Goal: Transaction & Acquisition: Obtain resource

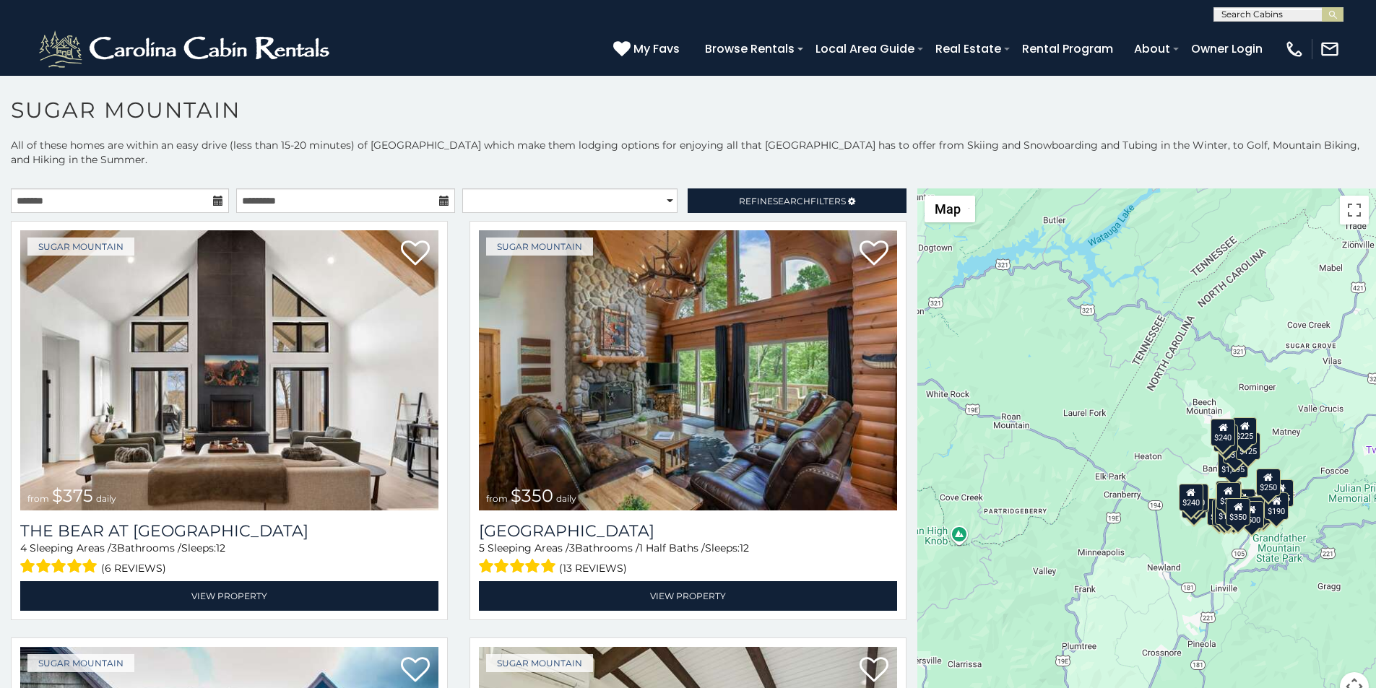
scroll to position [6, 0]
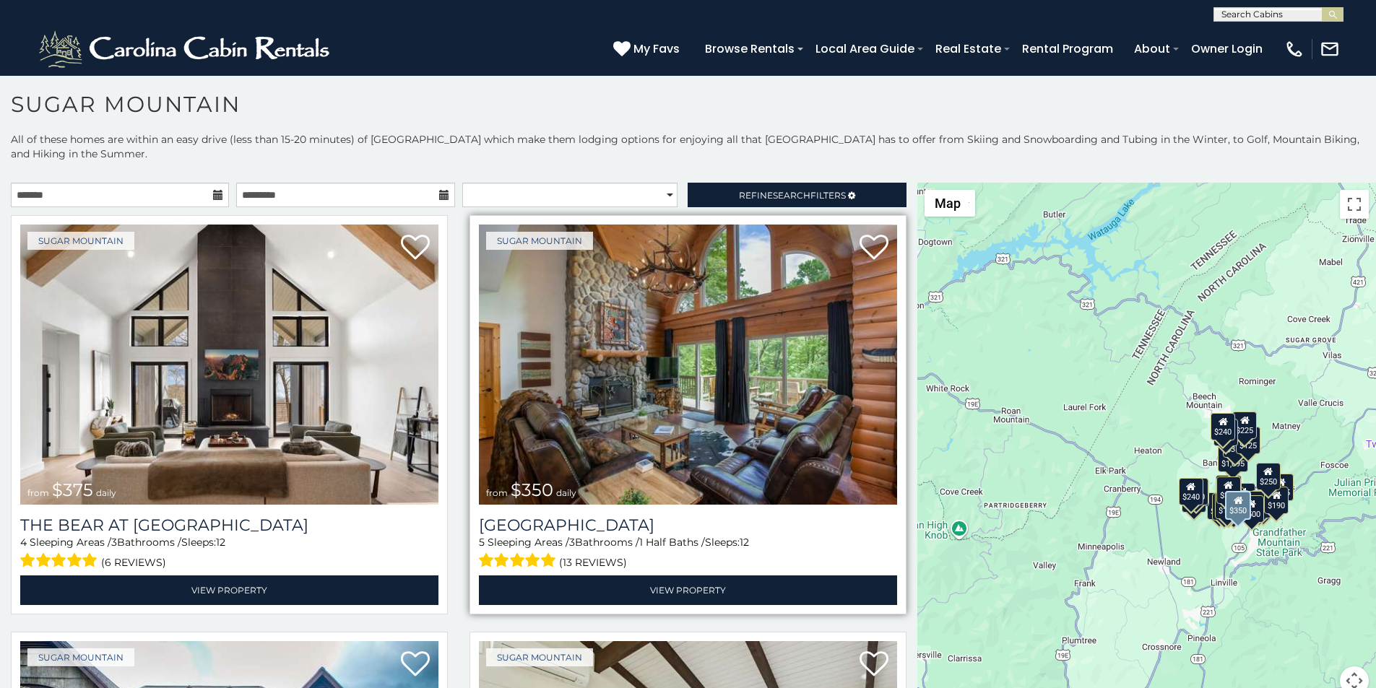
click at [556, 263] on img at bounding box center [688, 365] width 418 height 280
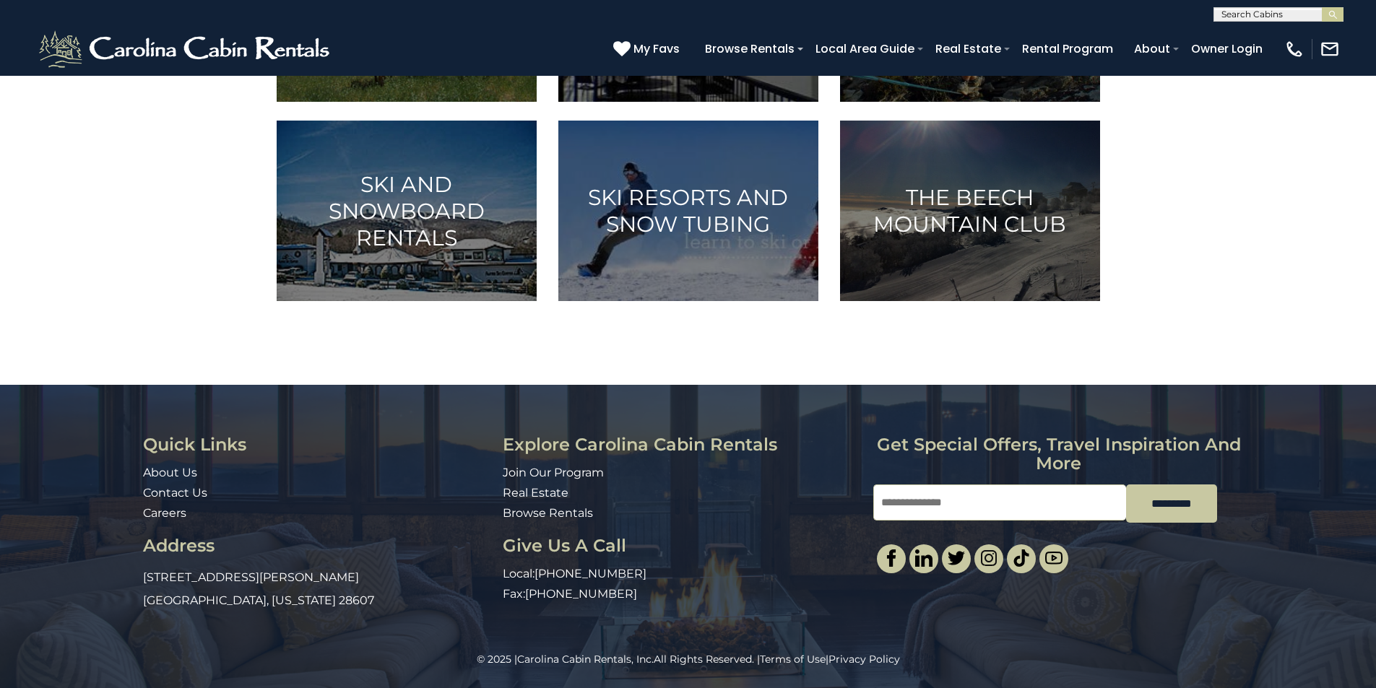
scroll to position [928, 0]
click at [923, 685] on div "© 2025 | Carolina Cabin Rentals, Inc. All Rights Reserved. | Terms of Use | Pri…" at bounding box center [688, 670] width 1376 height 36
click at [519, 470] on link "Join Our Program" at bounding box center [553, 473] width 101 height 14
